Goal: Task Accomplishment & Management: Use online tool/utility

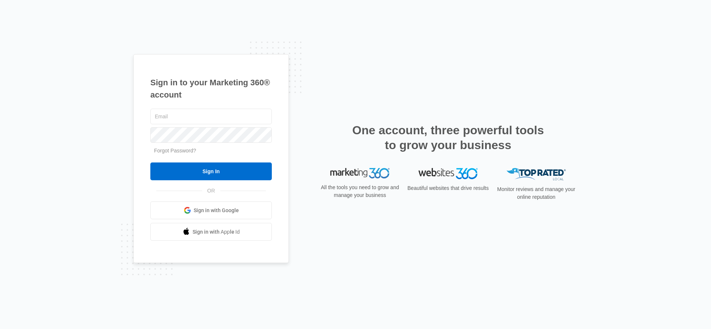
type input "[PERSON_NAME][EMAIL_ADDRESS][PERSON_NAME][DOMAIN_NAME]"
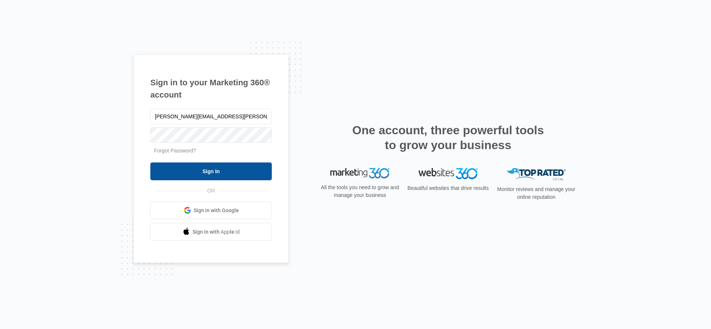
click at [214, 170] on input "Sign In" at bounding box center [211, 171] width 122 height 18
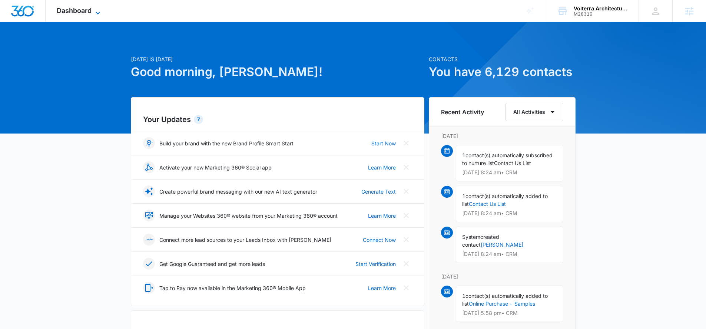
click at [82, 11] on span "Dashboard" at bounding box center [74, 11] width 35 height 8
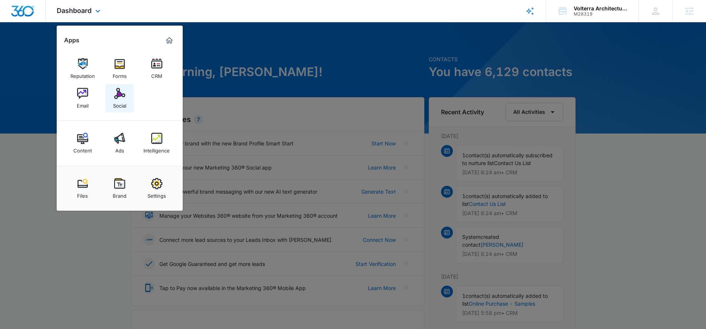
click at [116, 100] on div "Social" at bounding box center [119, 104] width 13 height 10
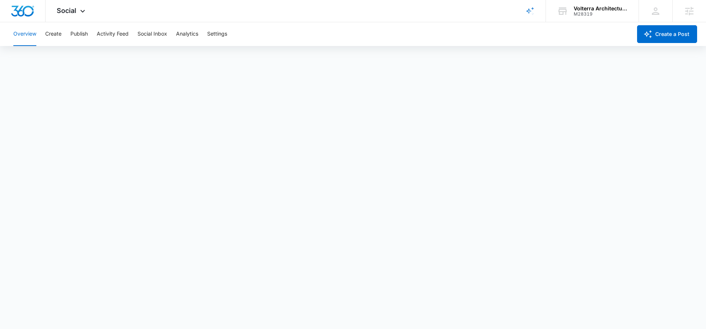
scroll to position [2, 0]
click at [80, 35] on button "Publish" at bounding box center [78, 34] width 17 height 24
